Goal: Check status: Check status

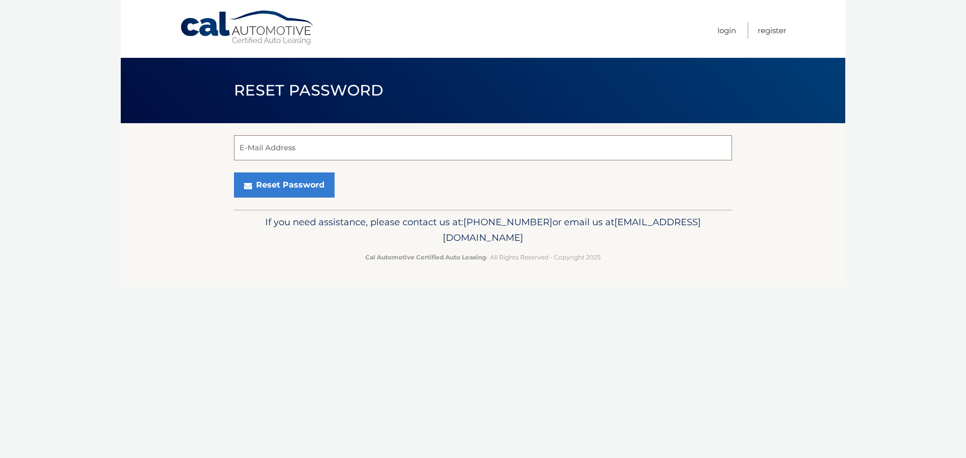
click at [319, 140] on input "E-Mail Address" at bounding box center [483, 147] width 498 height 25
type input "[EMAIL_ADDRESS][DOMAIN_NAME]"
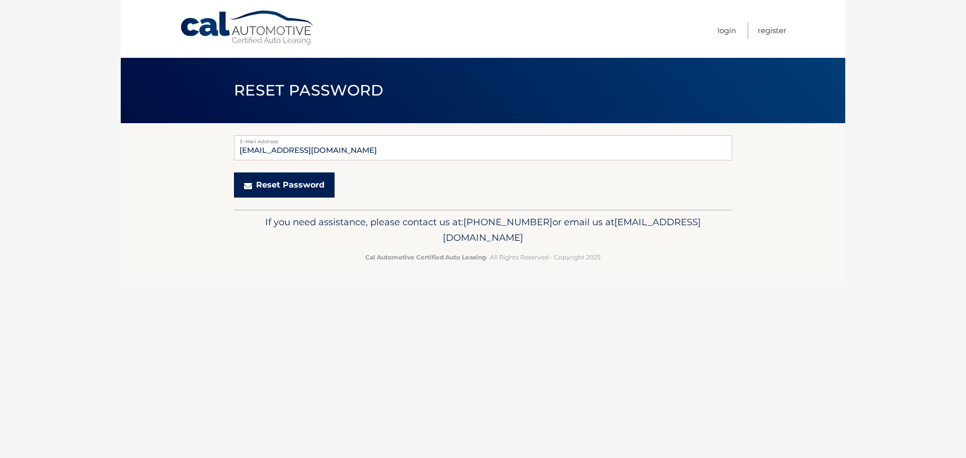
click at [299, 188] on button "Reset Password" at bounding box center [284, 185] width 101 height 25
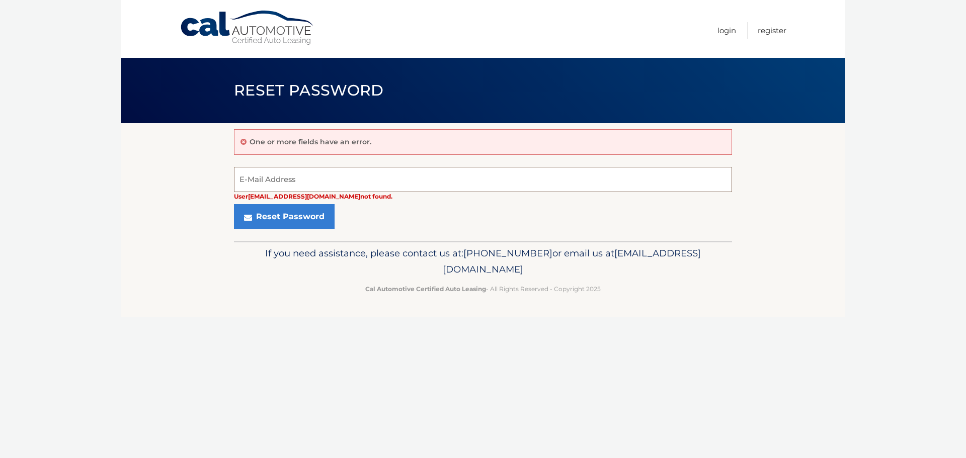
click at [295, 183] on input "E-Mail Address" at bounding box center [483, 179] width 498 height 25
type input "emercurio@riveratoyota.com"
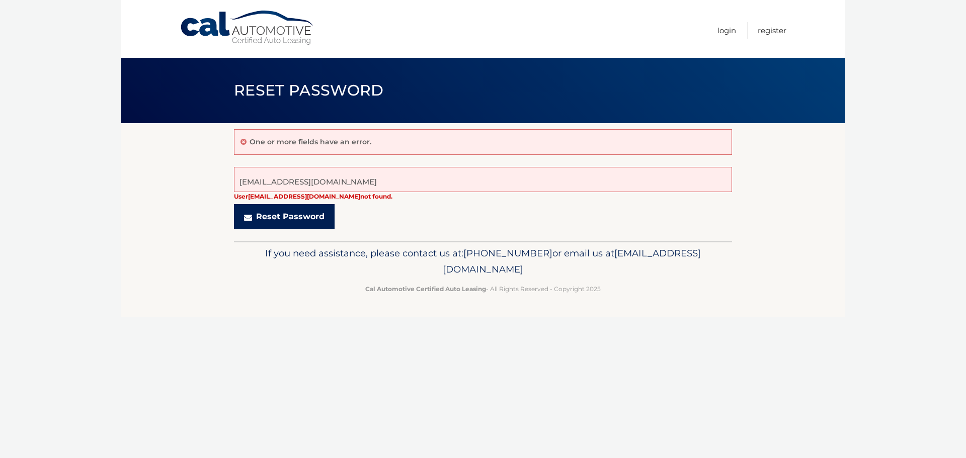
click at [305, 216] on button "Reset Password" at bounding box center [284, 216] width 101 height 25
click at [302, 219] on button "Reset Password" at bounding box center [284, 216] width 101 height 25
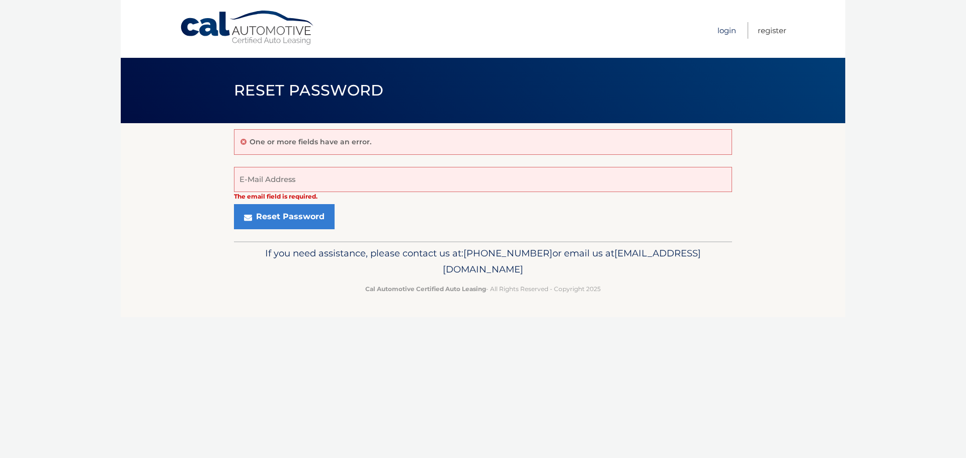
click at [720, 30] on link "Login" at bounding box center [726, 30] width 19 height 17
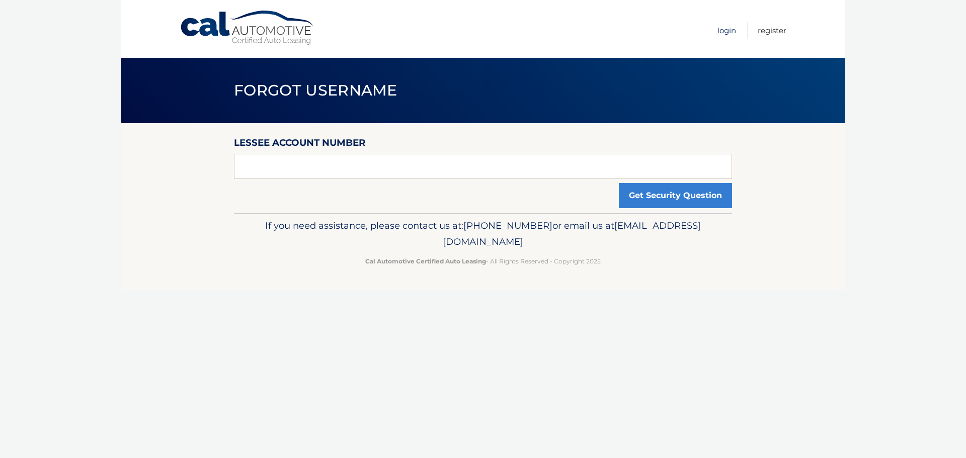
click at [718, 32] on link "Login" at bounding box center [726, 30] width 19 height 17
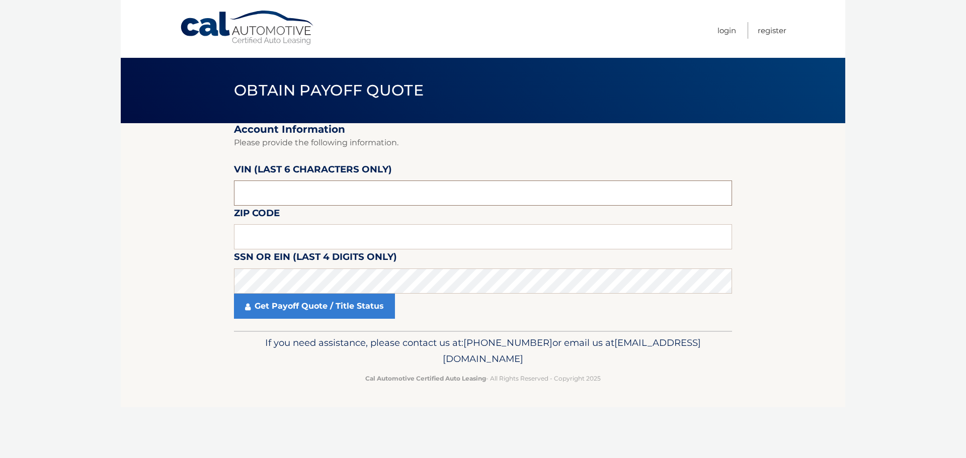
click at [293, 189] on input "text" at bounding box center [483, 193] width 498 height 25
drag, startPoint x: 288, startPoint y: 195, endPoint x: 191, endPoint y: 193, distance: 97.6
click at [191, 193] on section "Account Information Please provide the following information. [PERSON_NAME] (la…" at bounding box center [483, 227] width 724 height 208
click at [287, 198] on input "text" at bounding box center [483, 193] width 498 height 25
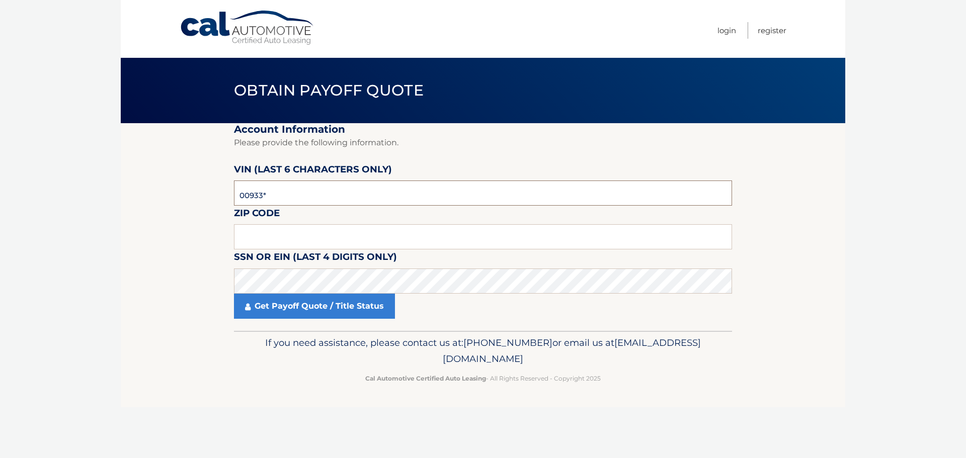
type input "009332"
click at [254, 238] on input "text" at bounding box center [483, 236] width 498 height 25
type input "10514"
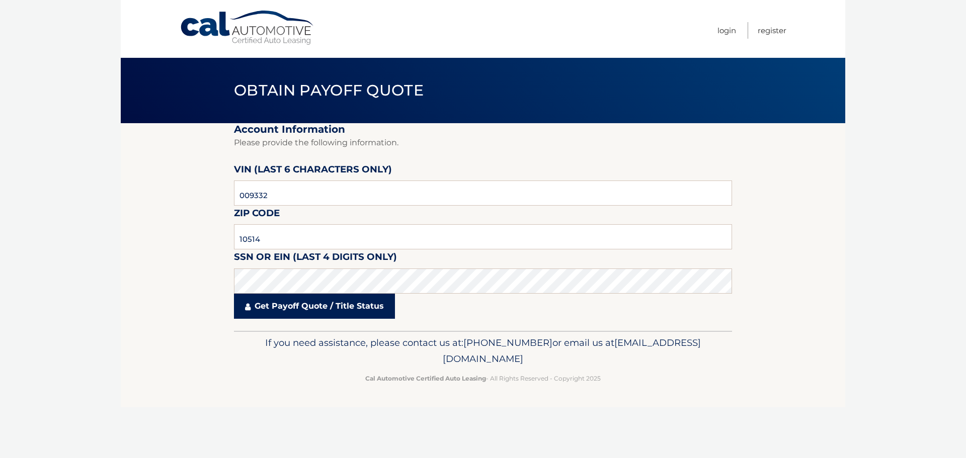
click at [347, 314] on link "Get Payoff Quote / Title Status" at bounding box center [314, 306] width 161 height 25
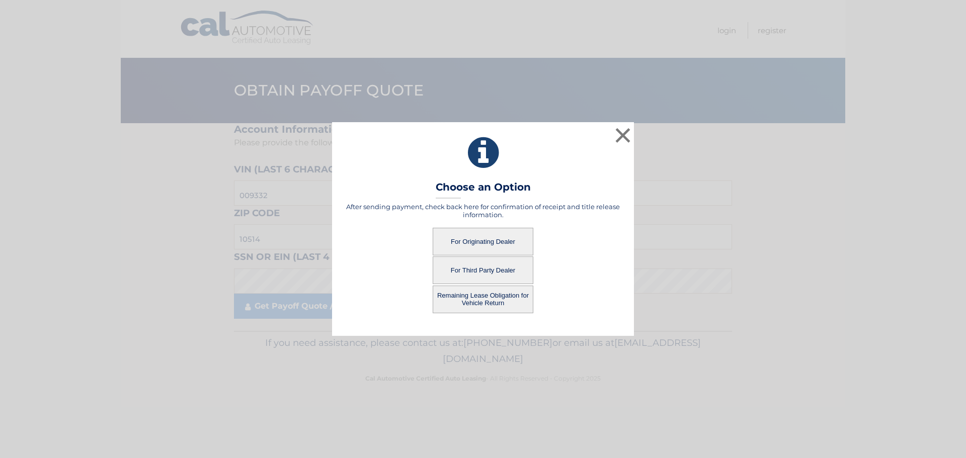
click at [484, 270] on button "For Third Party Dealer" at bounding box center [483, 271] width 101 height 28
click at [475, 271] on button "For Third Party Dealer" at bounding box center [483, 271] width 101 height 28
click at [482, 238] on button "For Originating Dealer" at bounding box center [483, 242] width 101 height 28
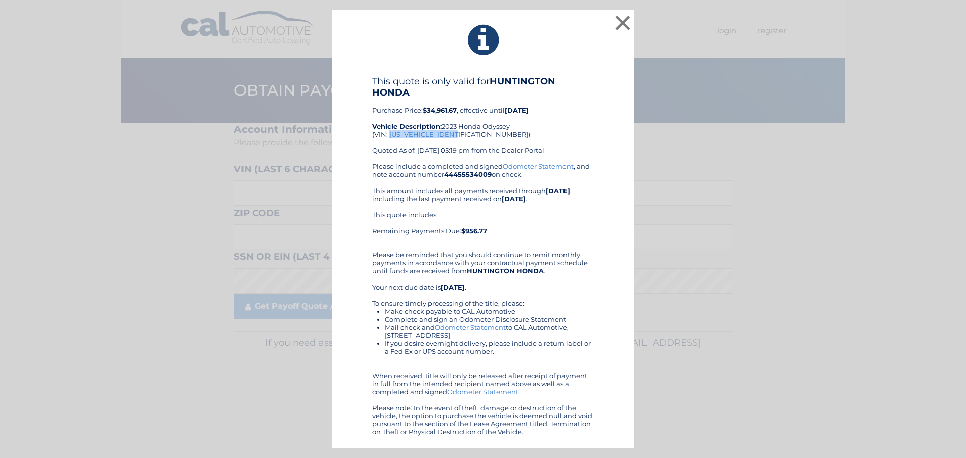
drag, startPoint x: 460, startPoint y: 136, endPoint x: 391, endPoint y: 136, distance: 68.9
click at [391, 136] on div "This quote is only valid for HUNTINGTON HONDA Purchase Price: $34,961.67 , effe…" at bounding box center [482, 119] width 221 height 87
copy div "[US_VEHICLE_IDENTIFICATION_NUMBER]"
